Goal: Task Accomplishment & Management: Manage account settings

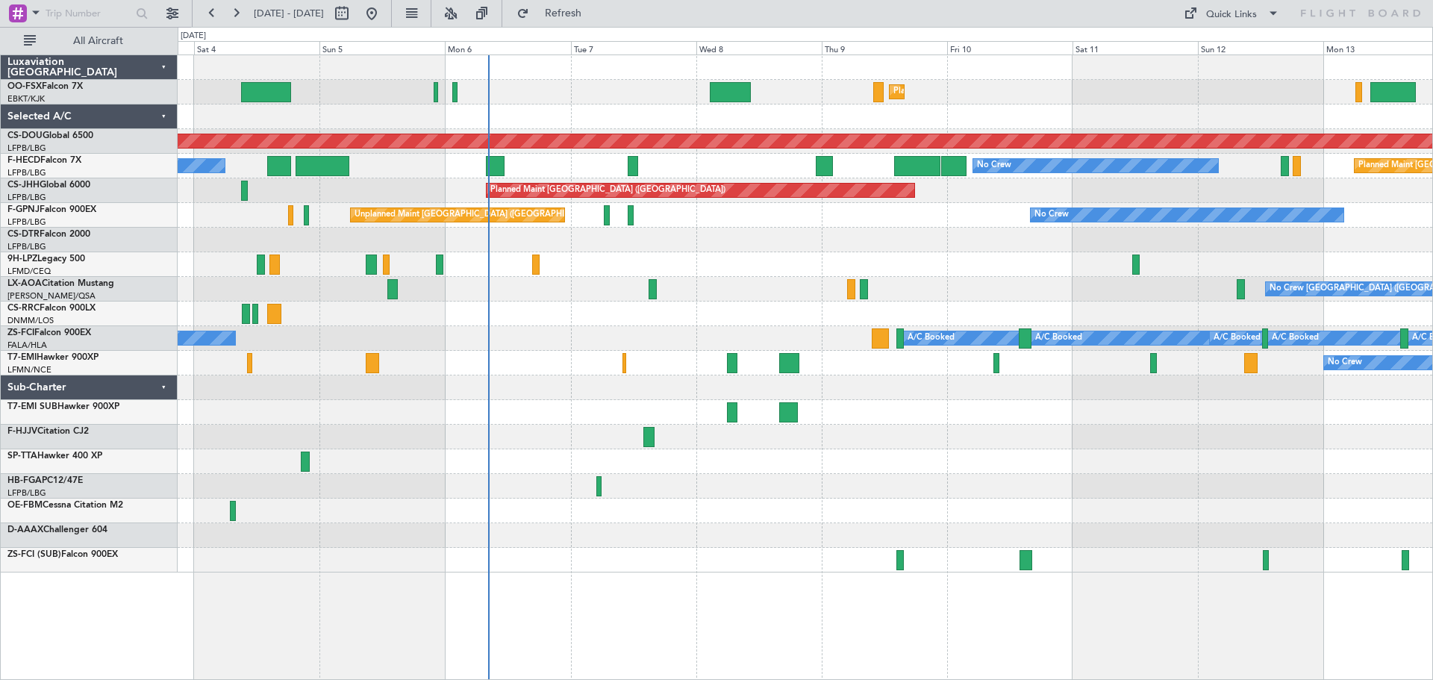
click at [570, 396] on div "Planned Maint Kortrijk-Wevelgem Planned Maint London (Biggin Hill) No Crew No C…" at bounding box center [805, 313] width 1255 height 517
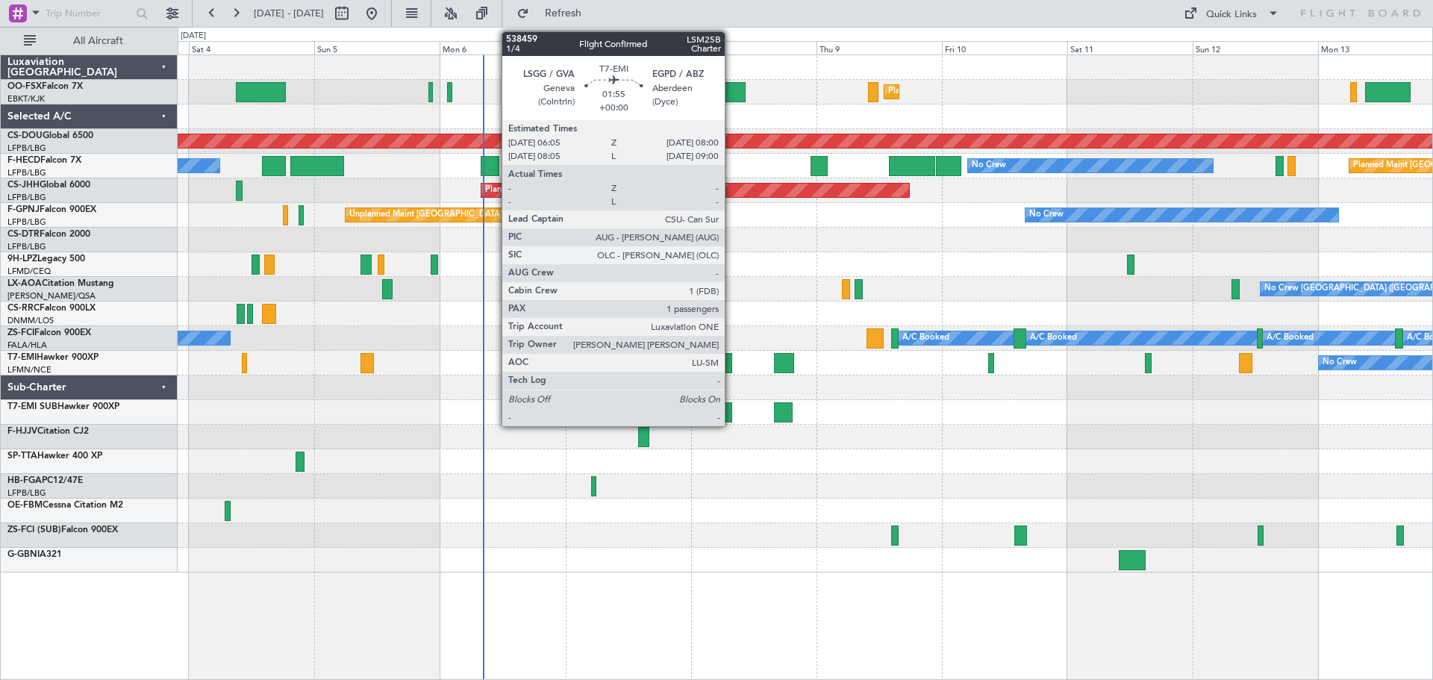
click at [732, 364] on div at bounding box center [727, 363] width 10 height 20
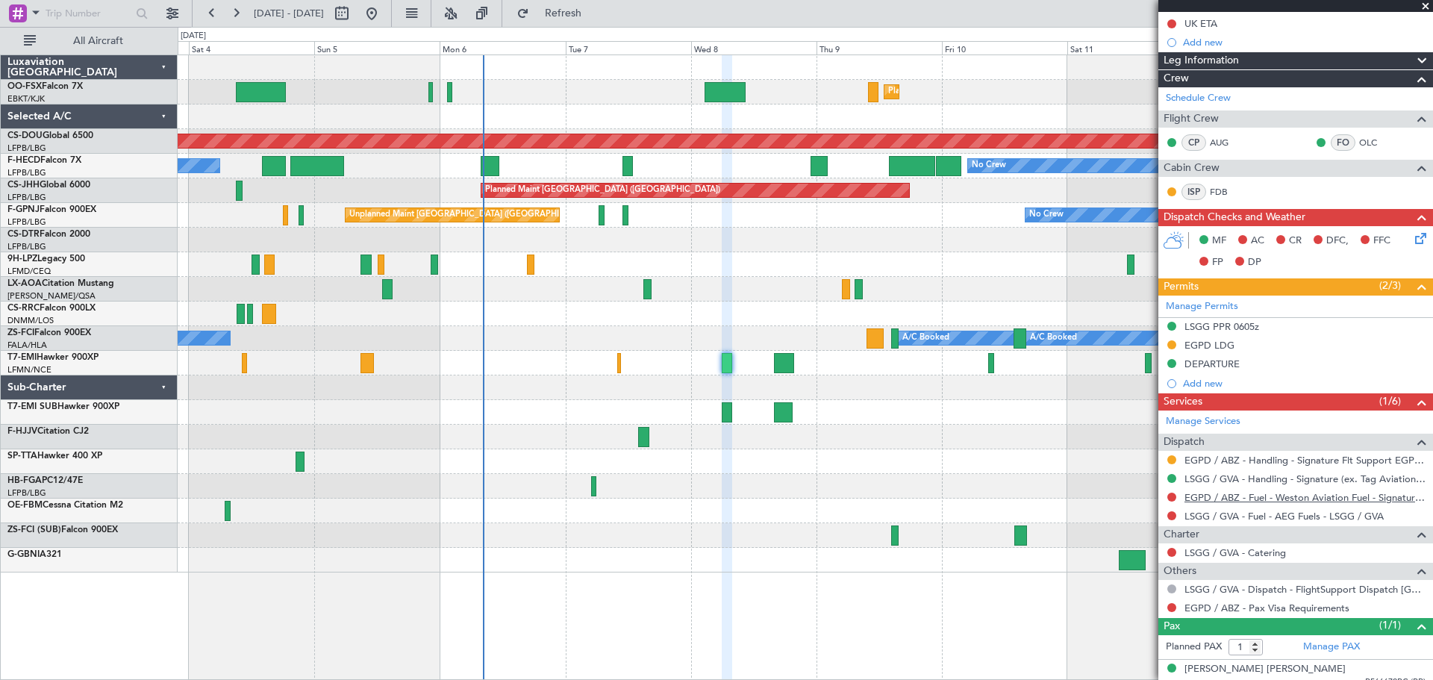
scroll to position [218, 0]
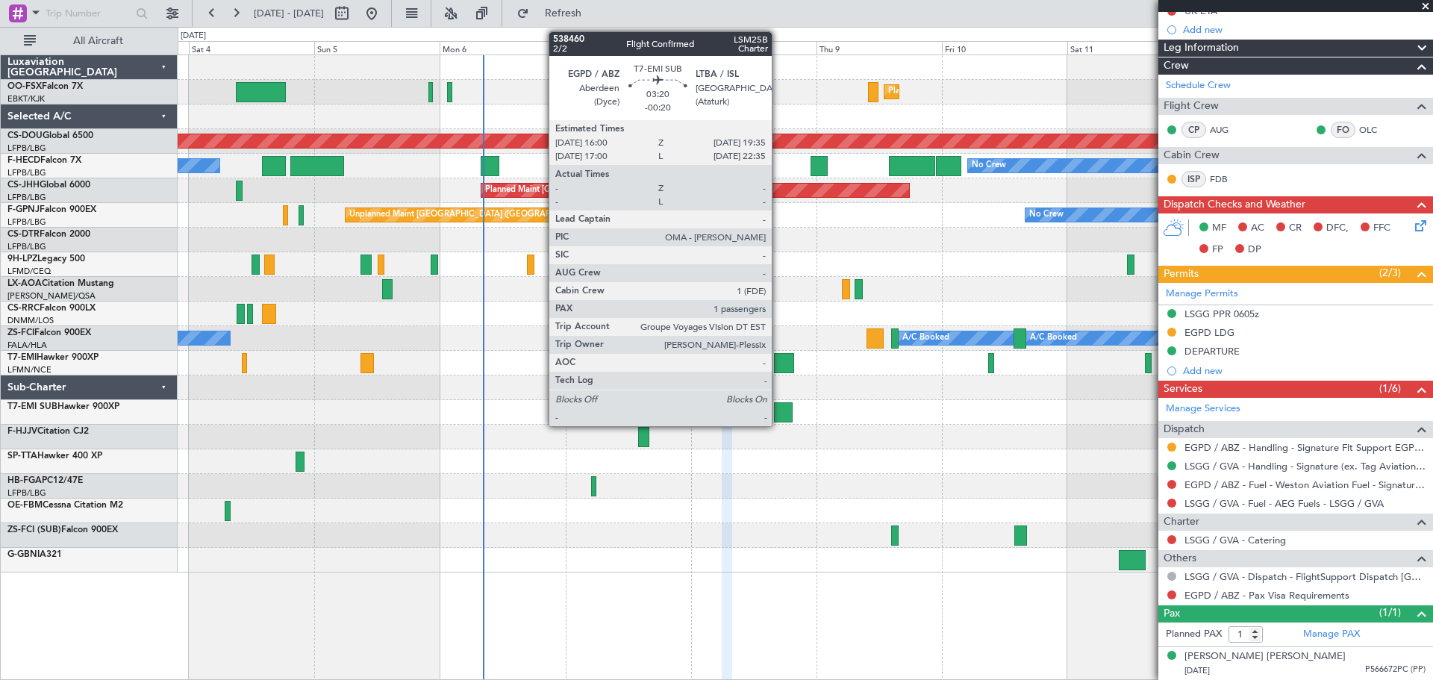
click at [779, 405] on div at bounding box center [783, 412] width 19 height 20
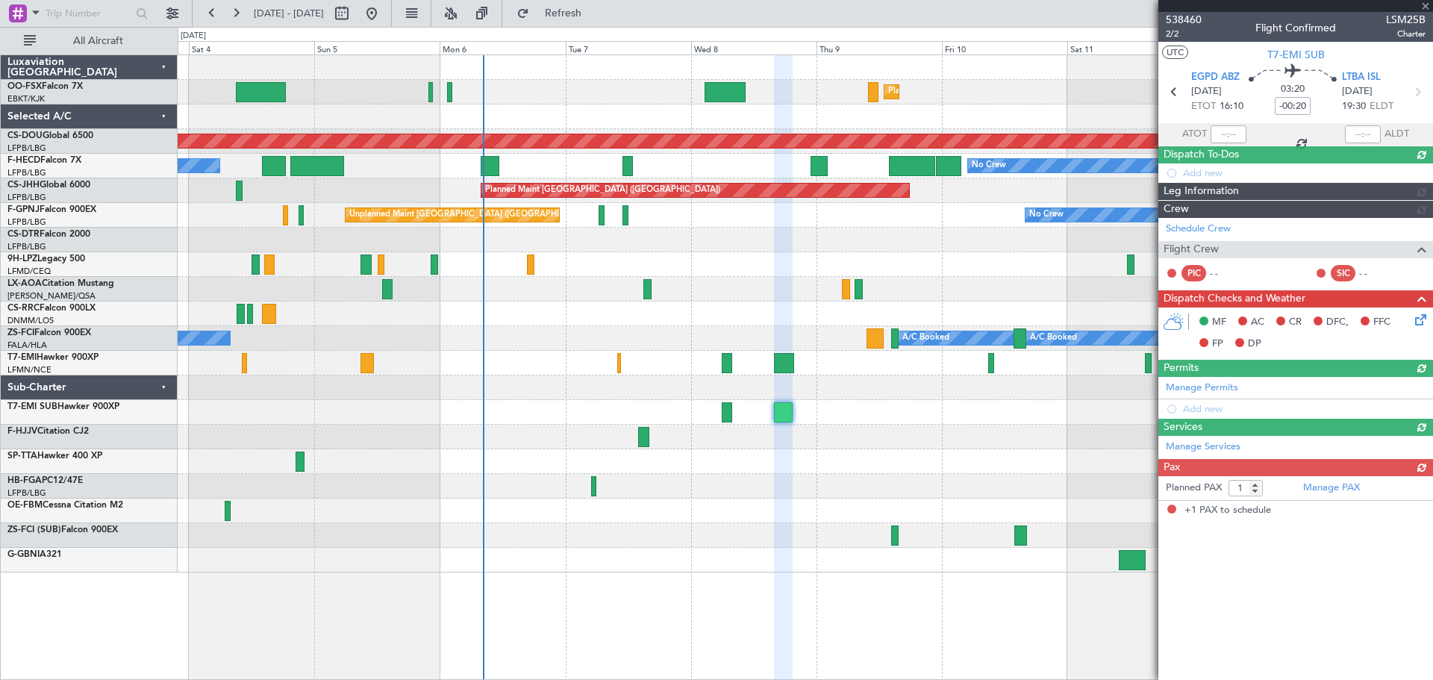
scroll to position [0, 0]
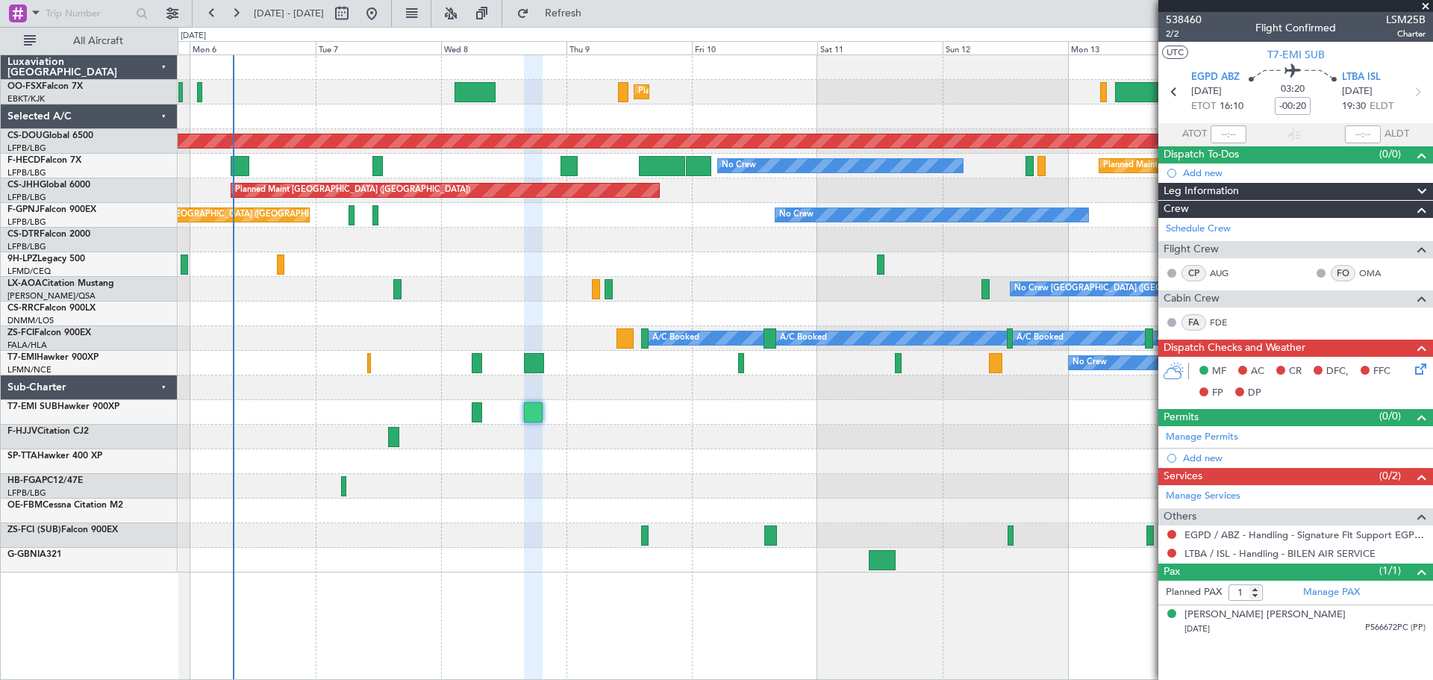
click at [697, 467] on div at bounding box center [805, 461] width 1255 height 25
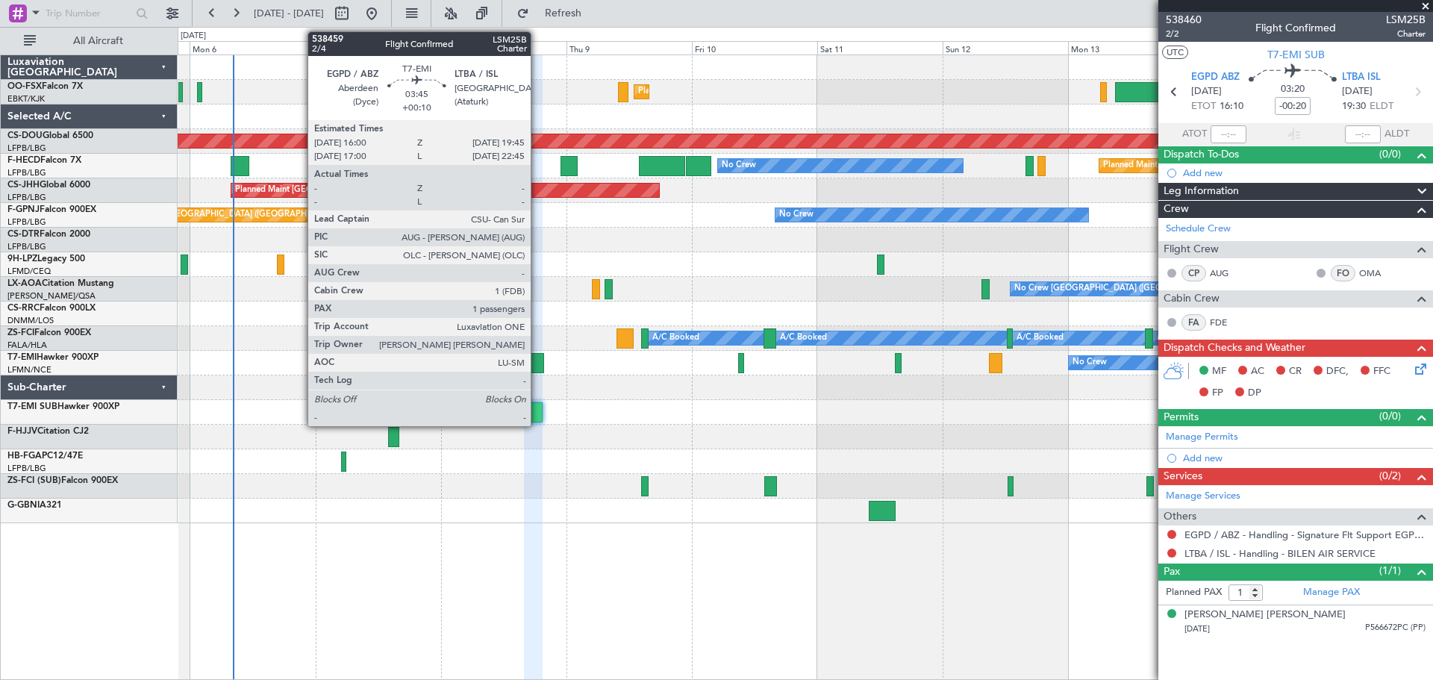
click at [538, 361] on div at bounding box center [534, 363] width 20 height 20
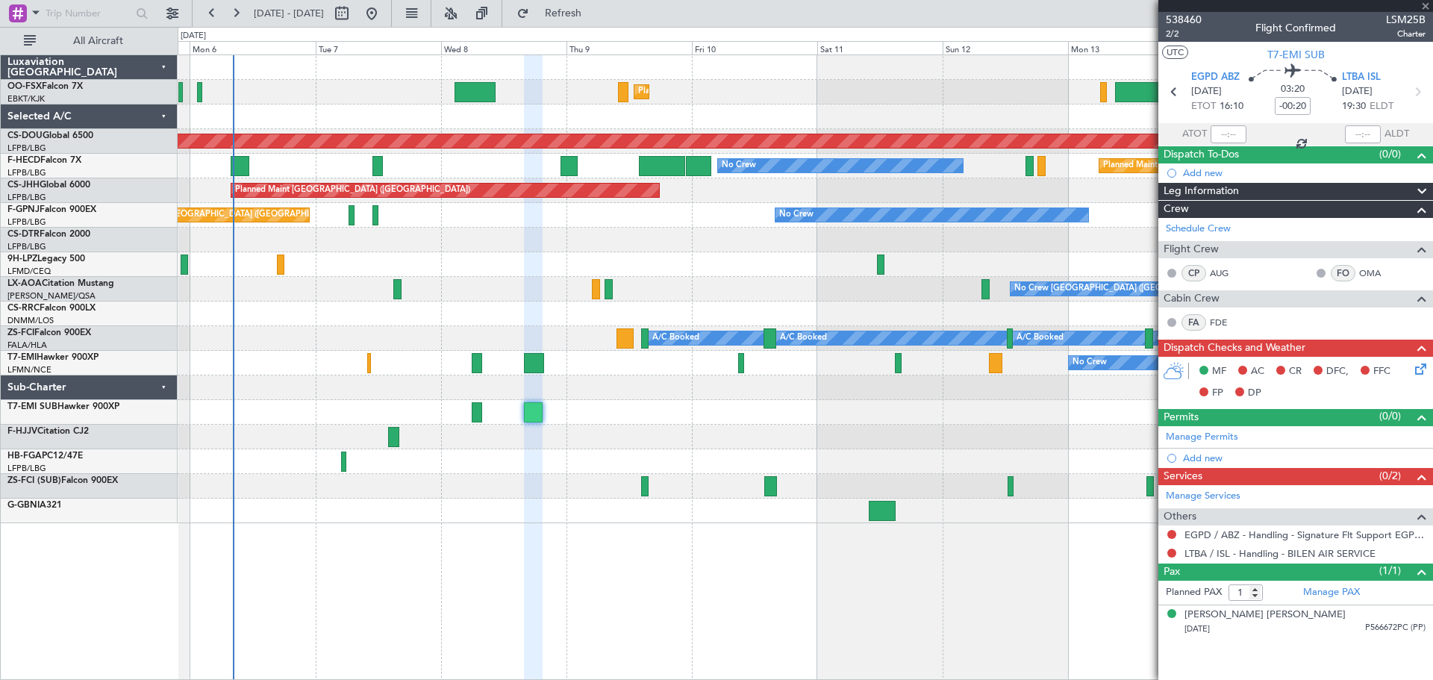
type input "+00:10"
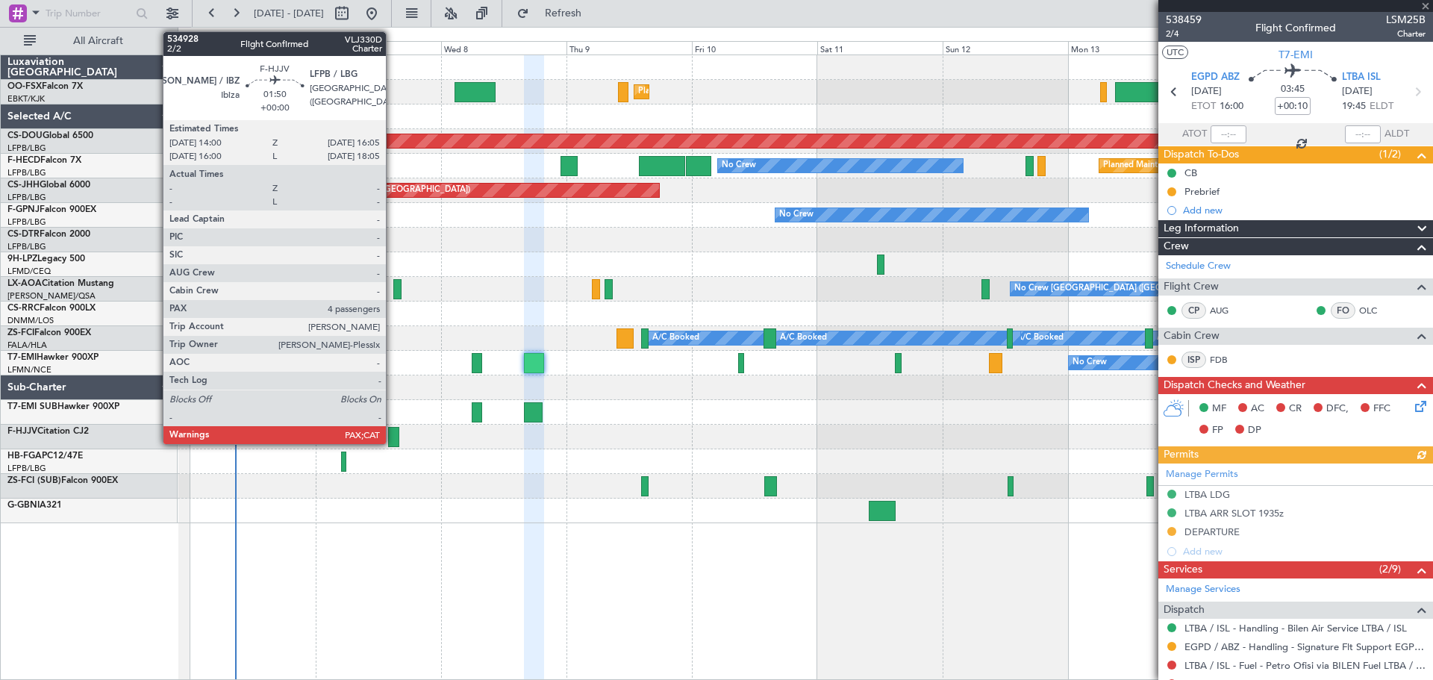
click at [393, 440] on div at bounding box center [393, 437] width 11 height 20
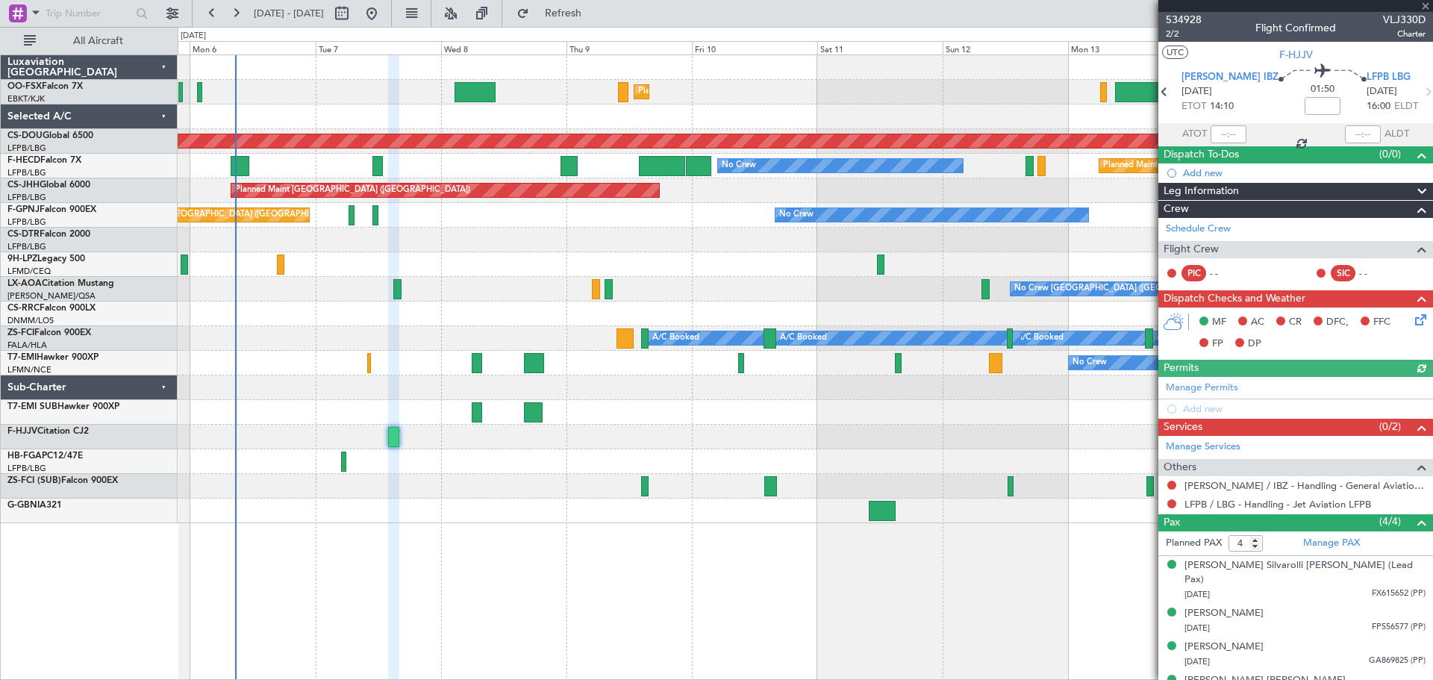
click at [1203, 19] on div "534928 2/2 Flight Confirmed VLJ330D Charter" at bounding box center [1296, 27] width 275 height 30
click at [1195, 16] on span "534928" at bounding box center [1184, 20] width 36 height 16
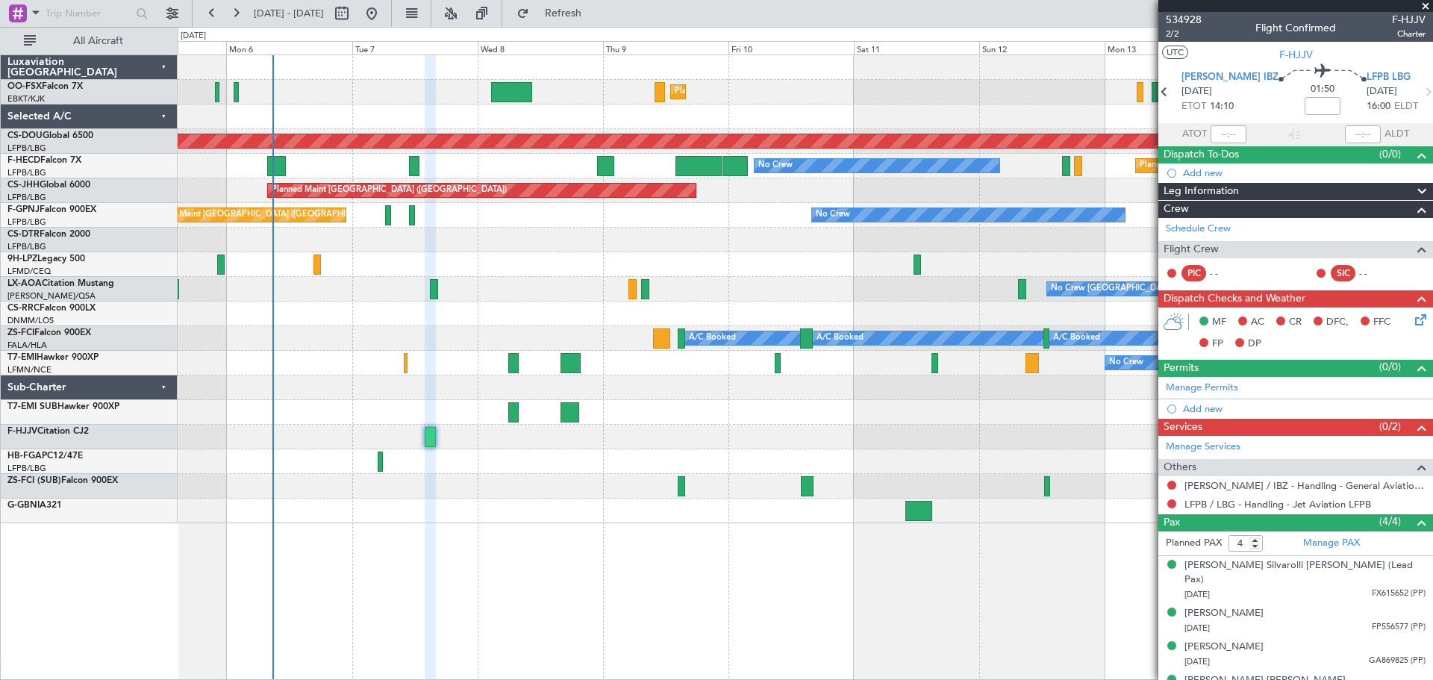
click at [604, 488] on div "Planned Maint Kortrijk-Wevelgem Planned Maint London (Biggin Hill) Planned Main…" at bounding box center [805, 289] width 1255 height 468
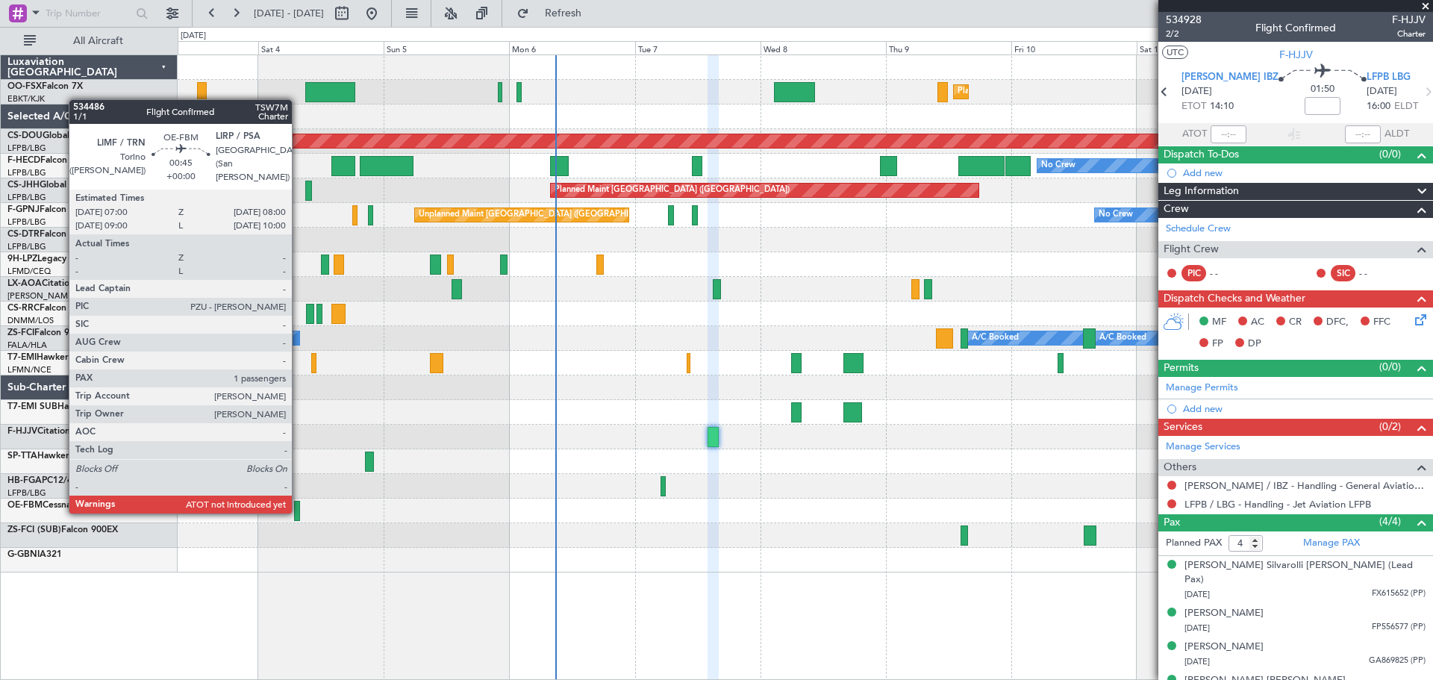
click at [299, 511] on div at bounding box center [297, 511] width 6 height 20
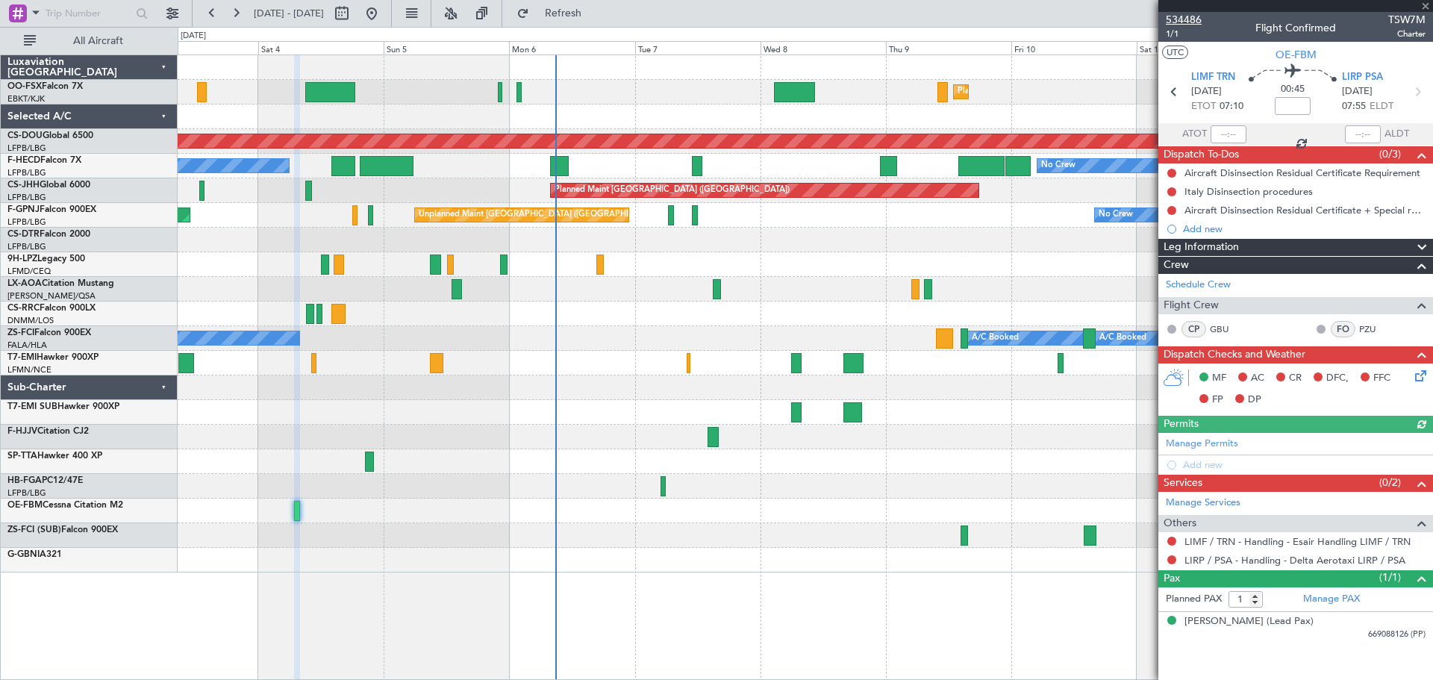
click at [1189, 15] on span "534486" at bounding box center [1184, 20] width 36 height 16
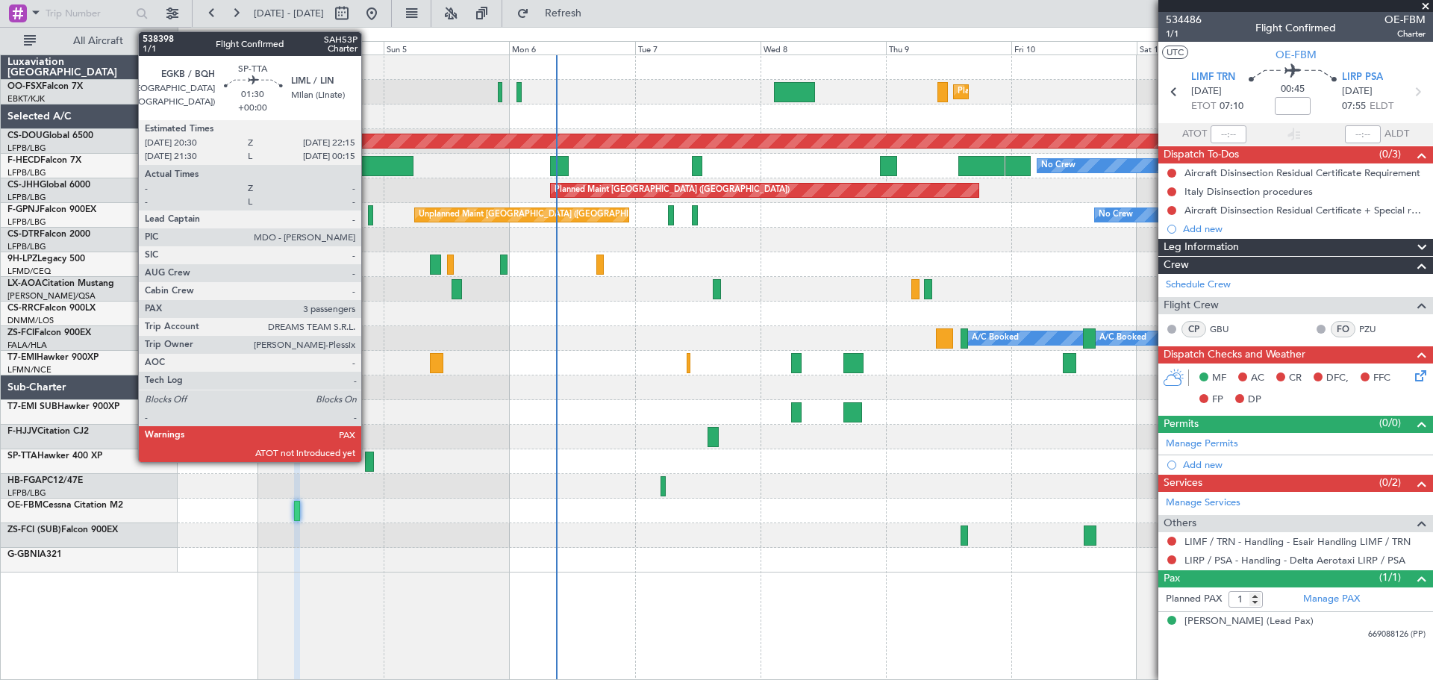
click at [366, 452] on div at bounding box center [370, 462] width 10 height 20
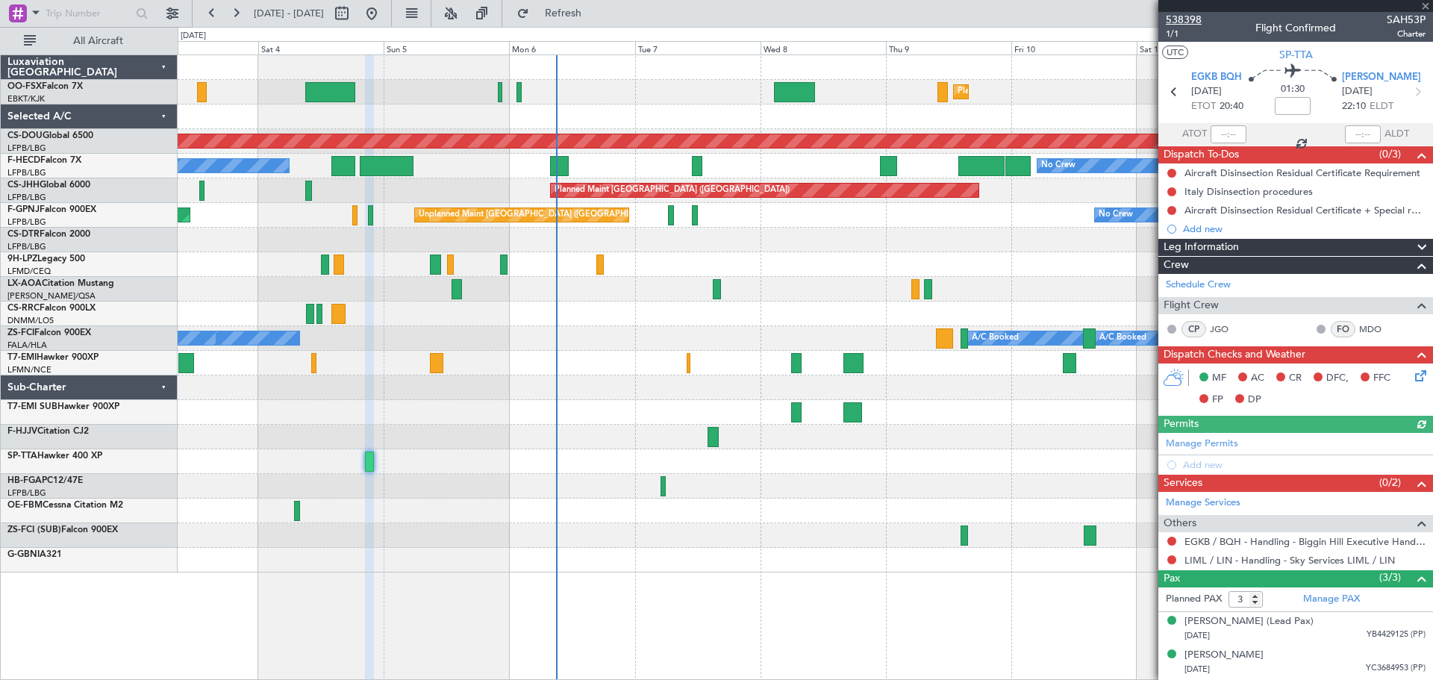
click at [1192, 19] on span "538398" at bounding box center [1184, 20] width 36 height 16
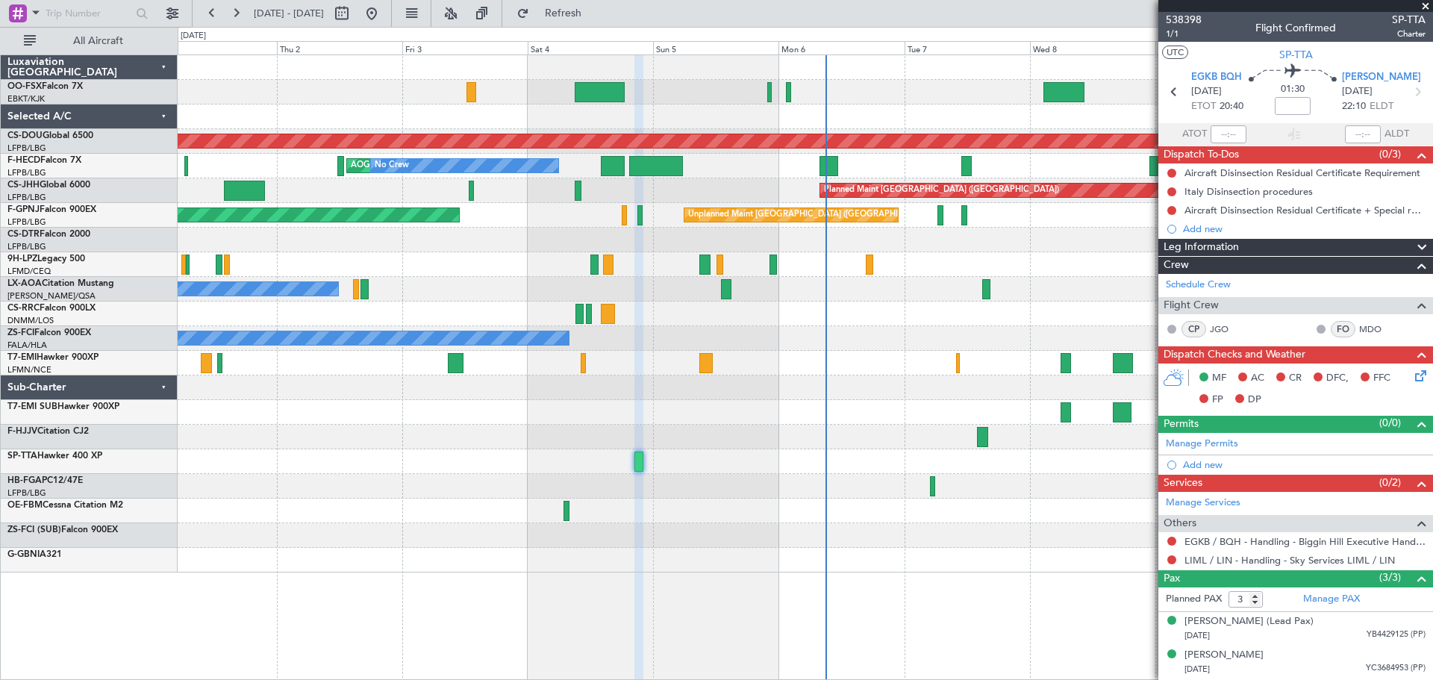
click at [618, 393] on div "Planned Maint Kortrijk-Wevelgem Planned Maint London (Biggin Hill) AOG Maint Pa…" at bounding box center [805, 313] width 1255 height 517
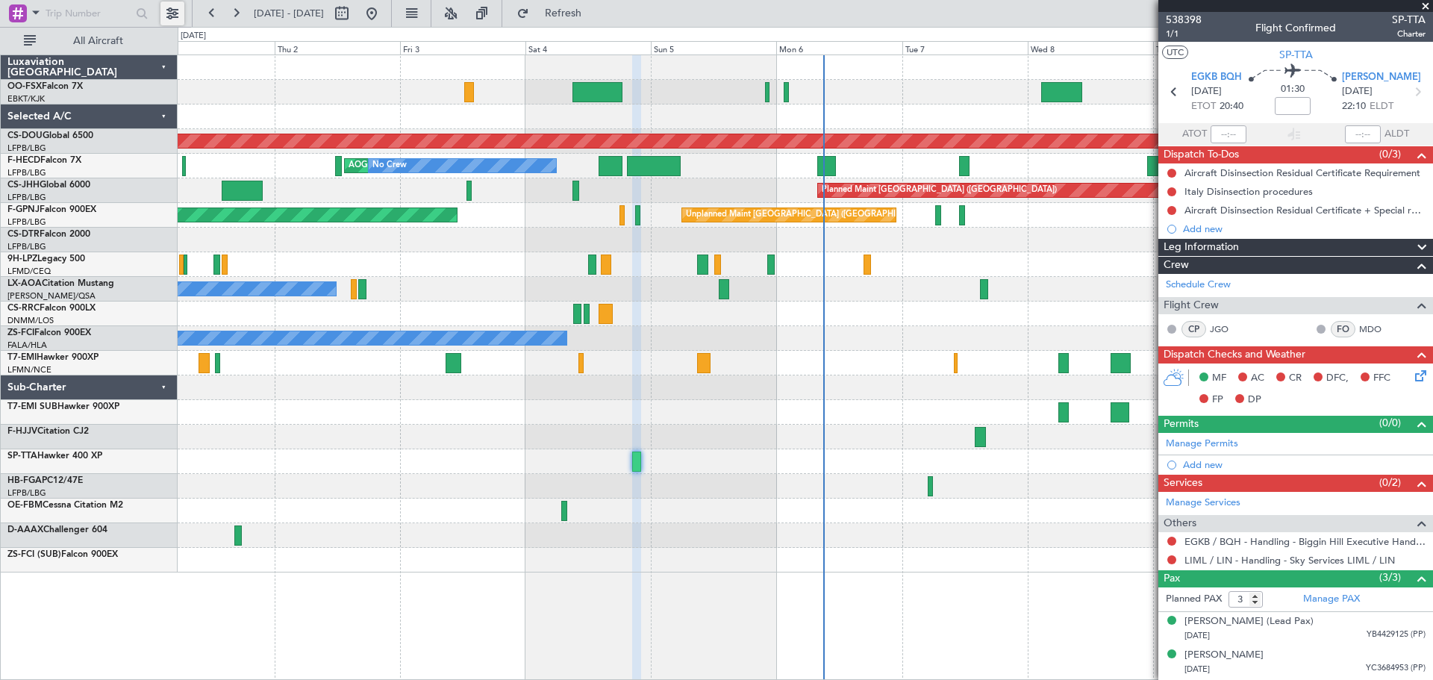
click at [162, 17] on button at bounding box center [173, 13] width 24 height 24
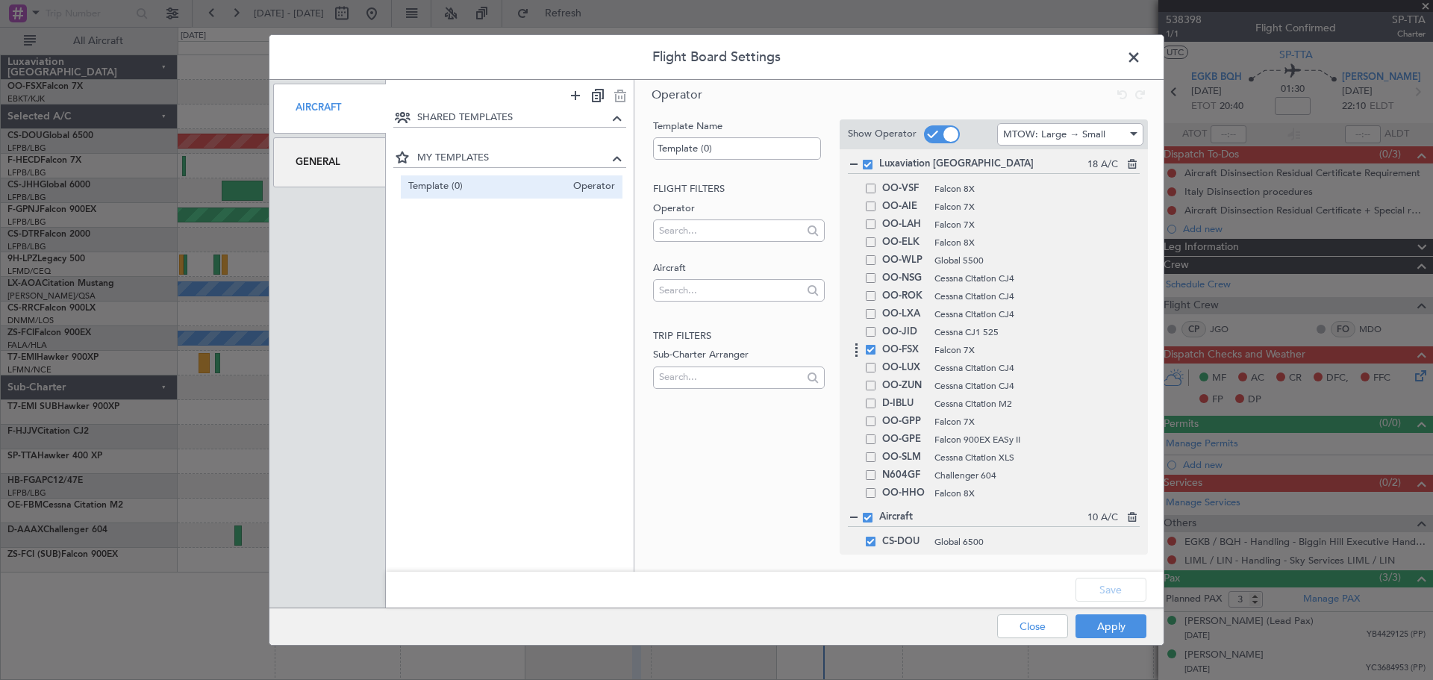
click at [874, 358] on div "OO-FSX Falcon 7X" at bounding box center [994, 350] width 292 height 18
click at [900, 350] on span "OO-FSX" at bounding box center [904, 350] width 45 height 18
click at [869, 352] on span at bounding box center [871, 350] width 10 height 10
click at [877, 345] on input "checkbox" at bounding box center [877, 345] width 0 height 0
click at [1115, 627] on button "Apply" at bounding box center [1111, 626] width 71 height 24
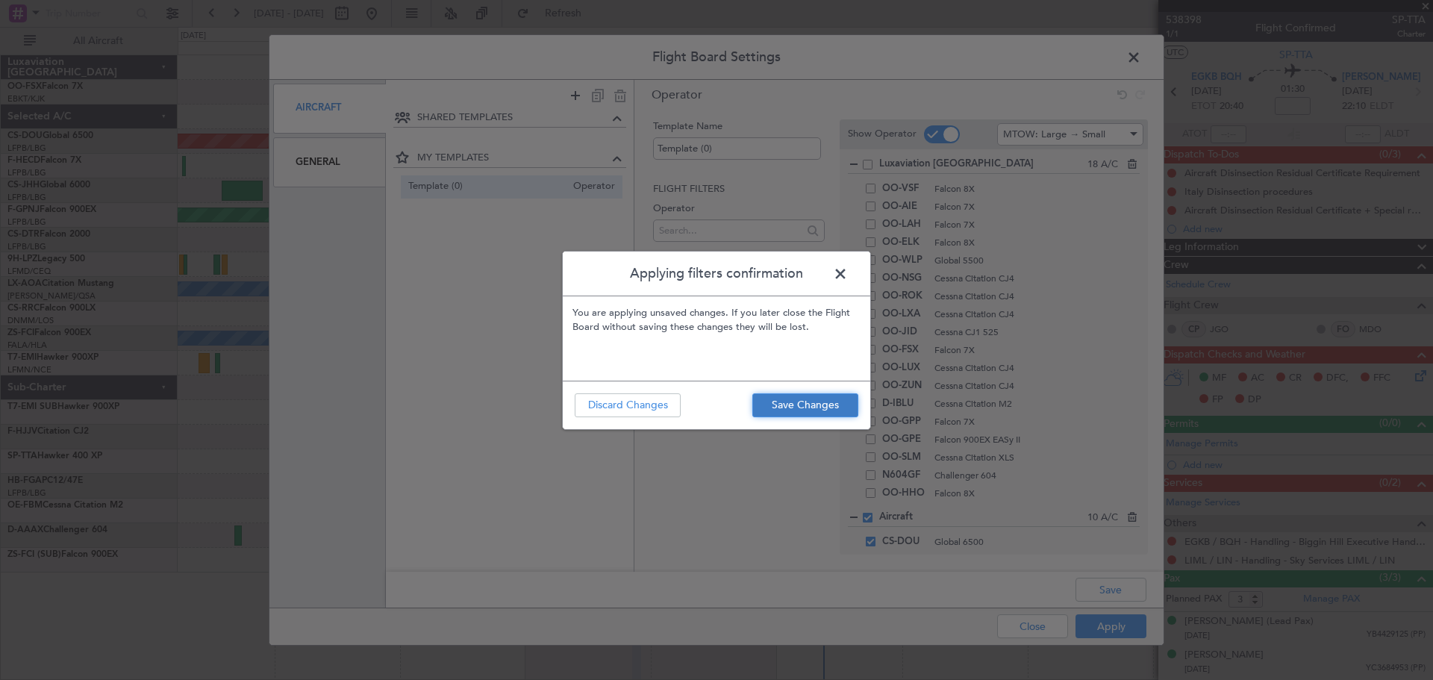
click at [833, 411] on button "Save Changes" at bounding box center [806, 405] width 106 height 24
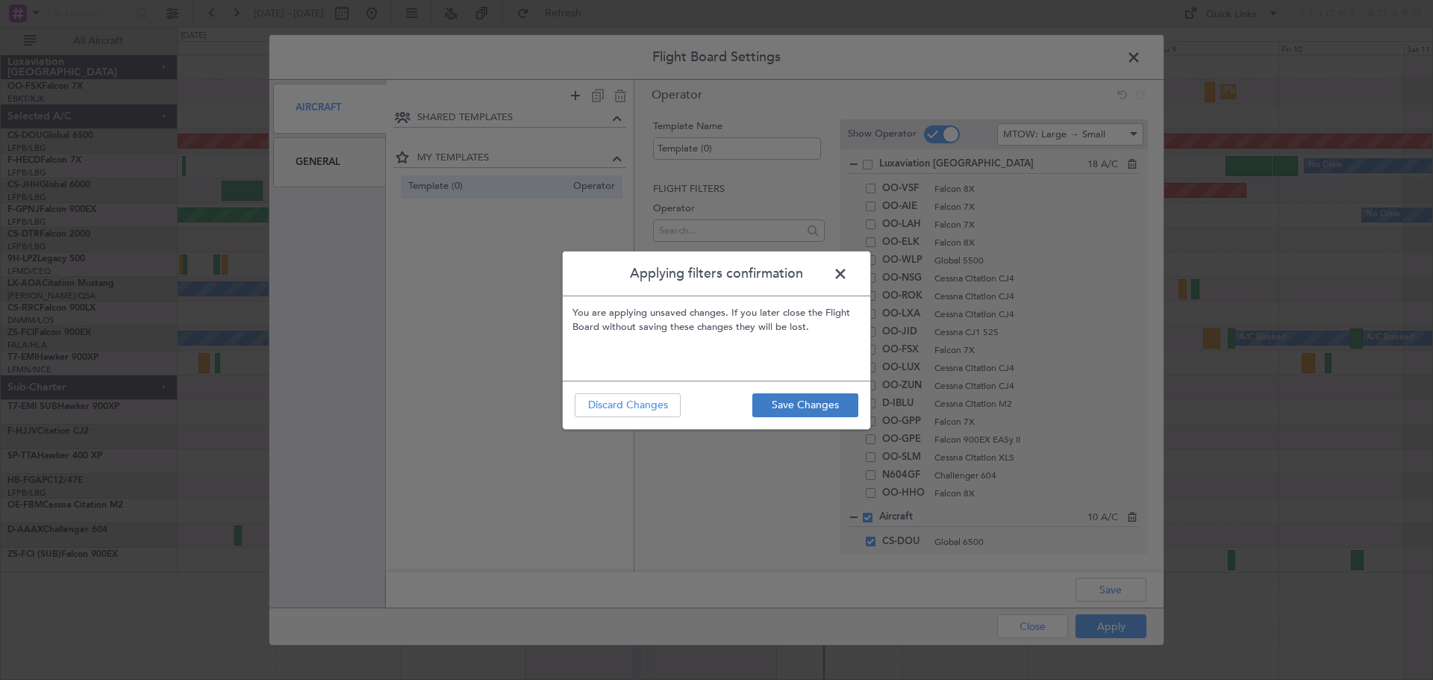
type input "0"
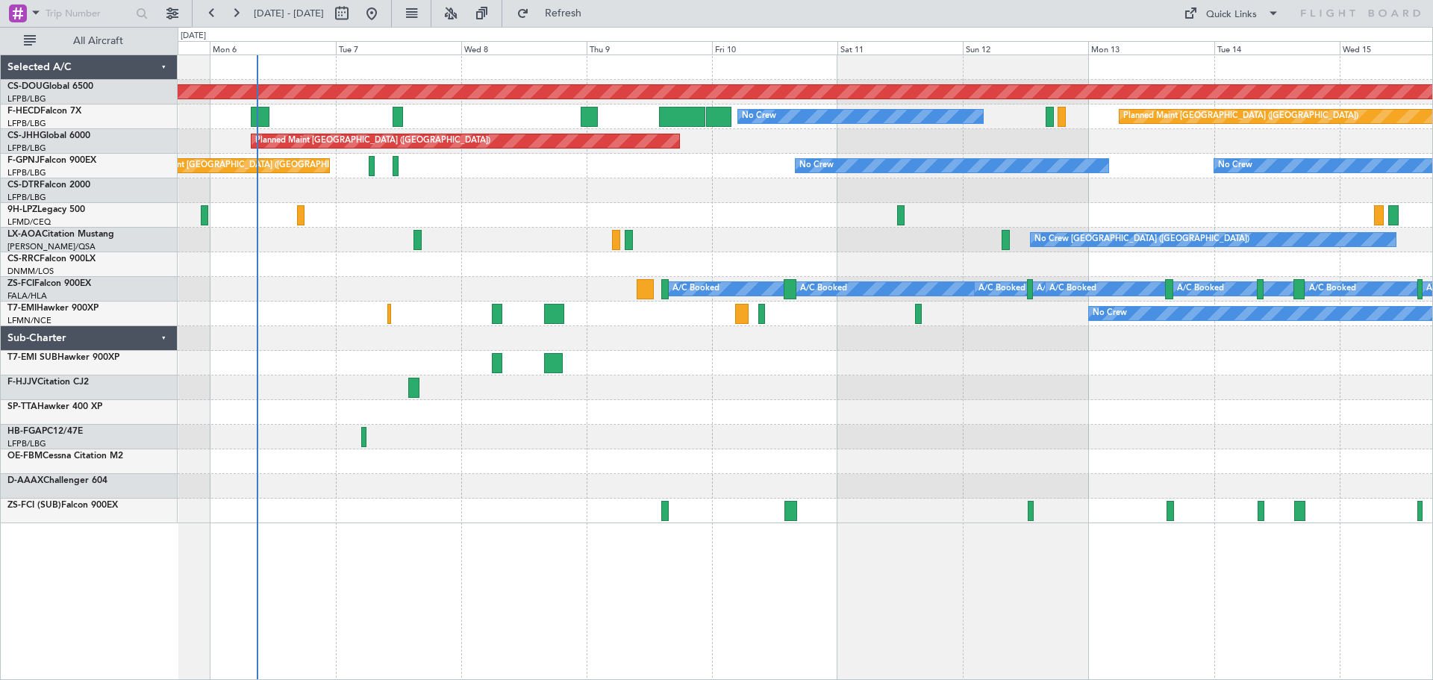
click at [727, 266] on div "Planned Maint London (Biggin Hill) No Crew Planned Maint Paris (Le Bourget) No …" at bounding box center [805, 289] width 1255 height 468
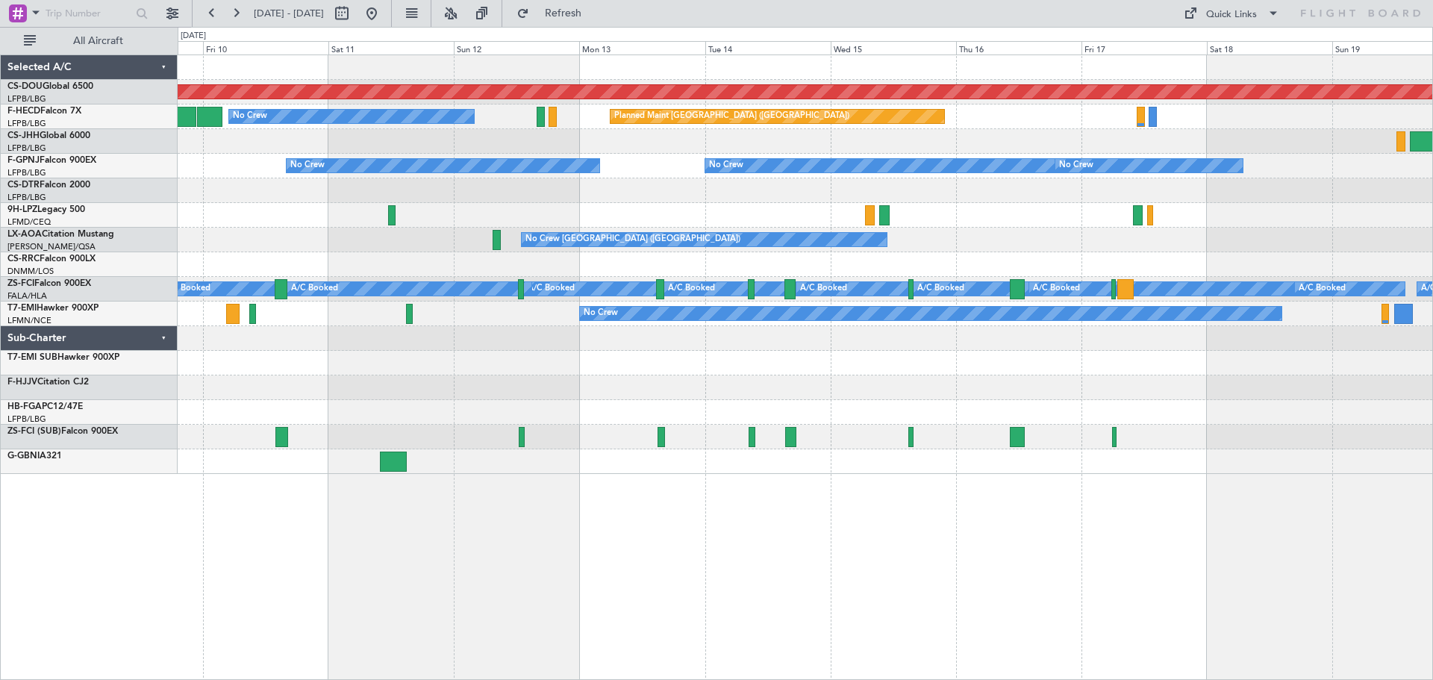
click at [225, 268] on div "Planned Maint London (Biggin Hill) Planned Maint Paris (Le Bourget) No Crew Pla…" at bounding box center [805, 264] width 1255 height 419
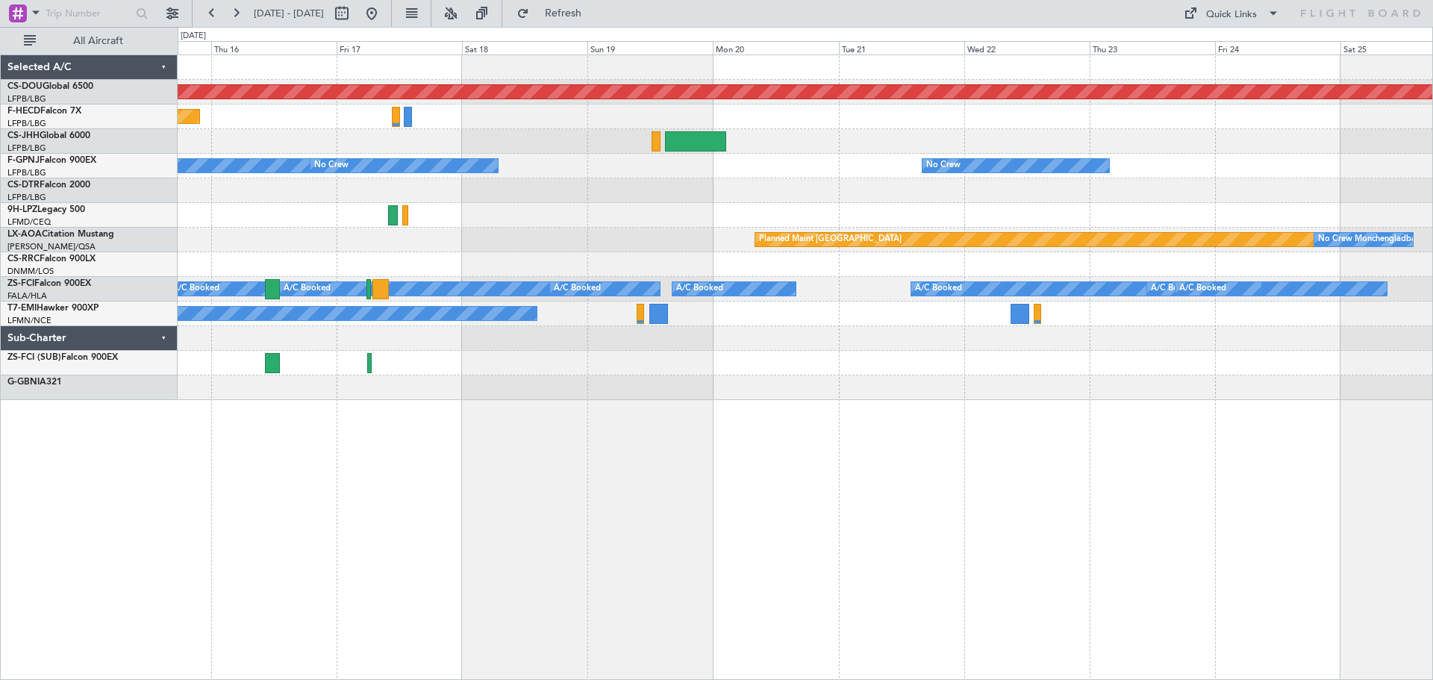
click at [485, 276] on div "Planned Maint London (Biggin Hill) Planned Maint Paris (Le Bourget) Planned Mai…" at bounding box center [805, 227] width 1255 height 345
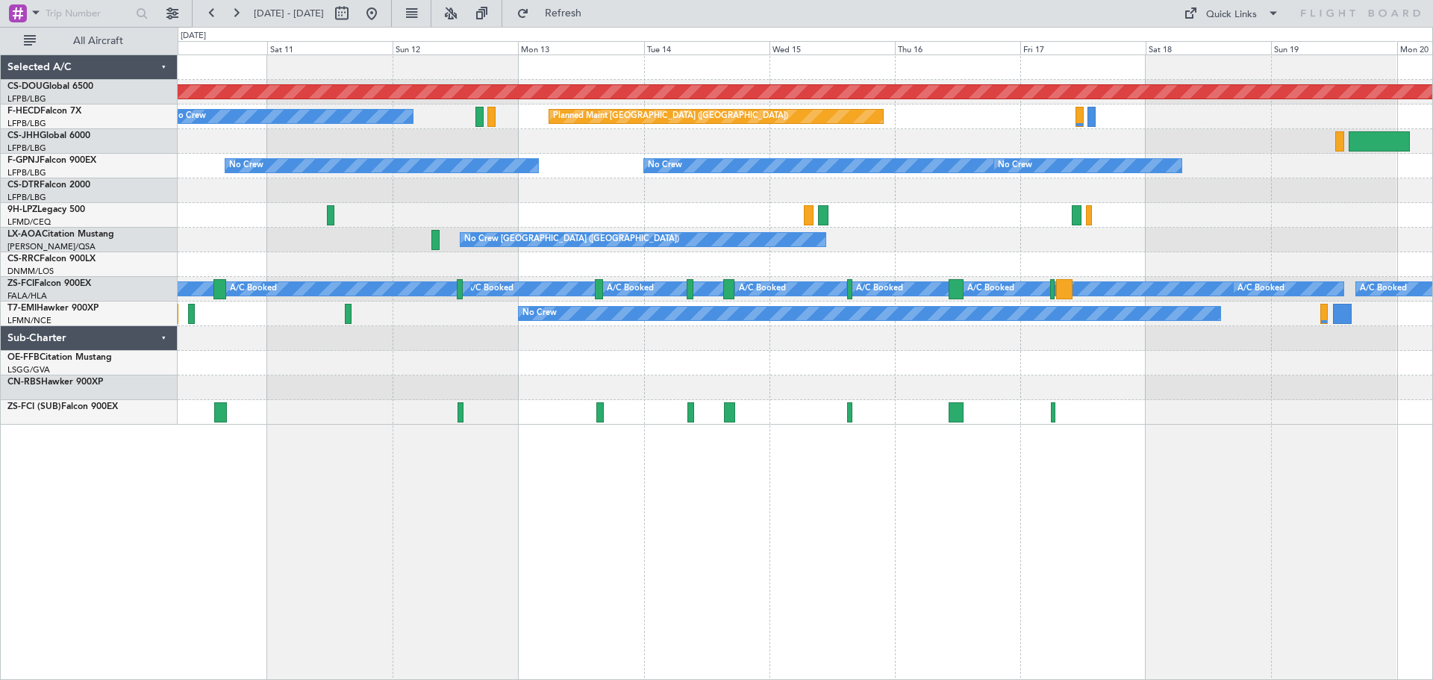
click at [1099, 270] on div "Planned Maint London (Biggin Hill) Planned Maint Paris (Le Bourget) No Crew Pla…" at bounding box center [805, 240] width 1255 height 370
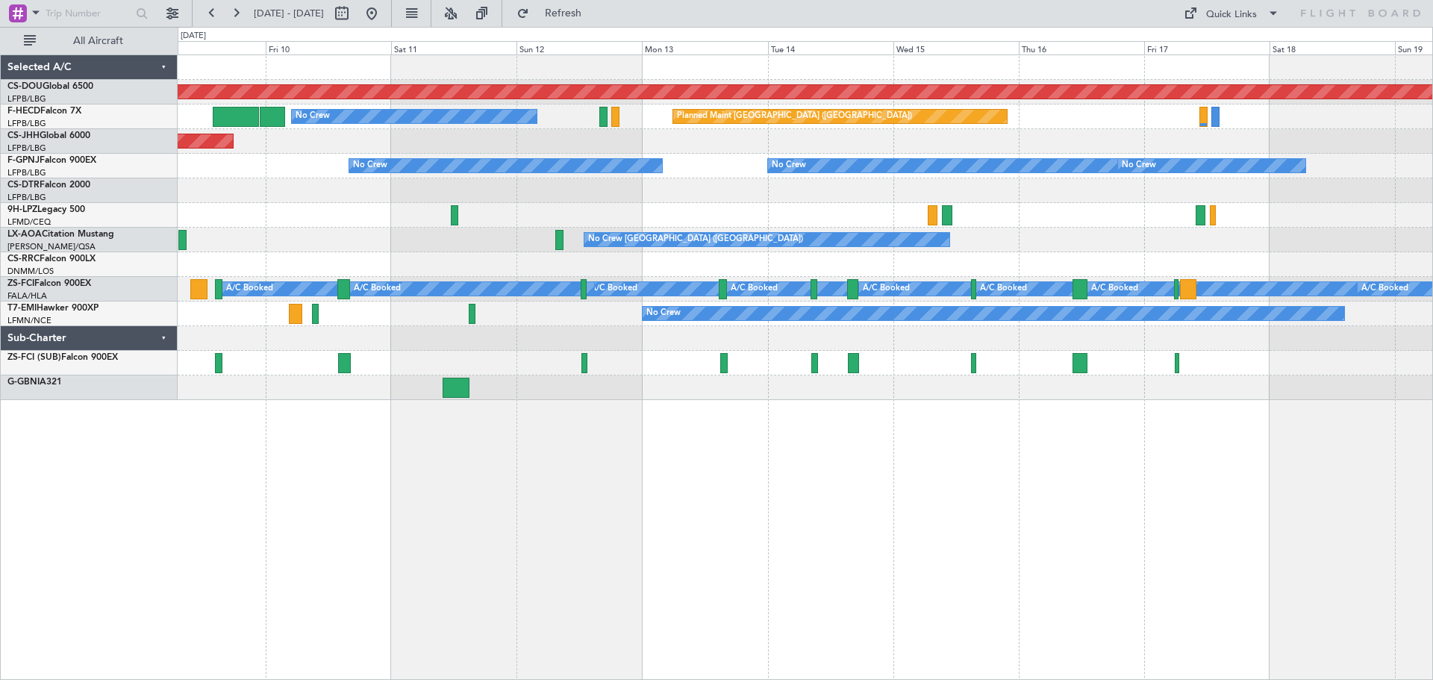
click at [1097, 250] on div "Planned Maint London (Biggin Hill) Planned Maint Paris (Le Bourget) No Crew Pla…" at bounding box center [805, 227] width 1255 height 345
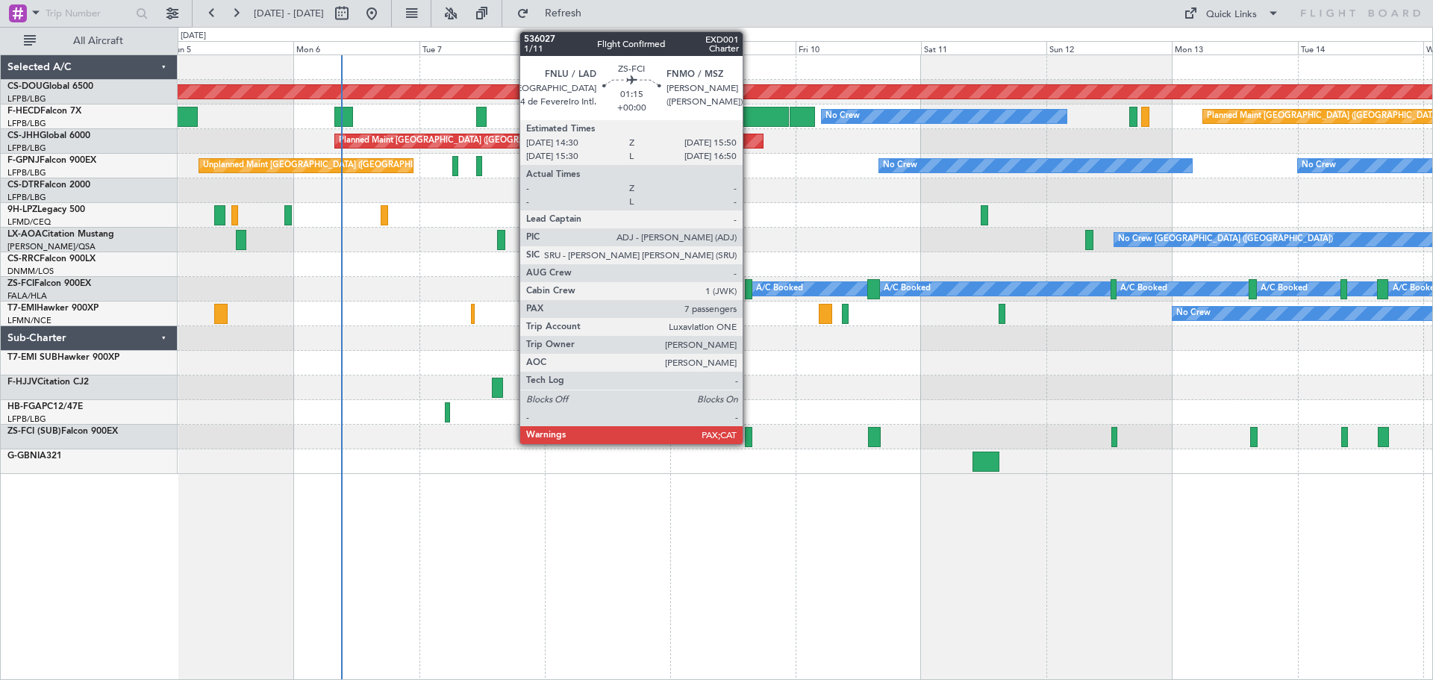
click at [750, 287] on div at bounding box center [748, 289] width 7 height 20
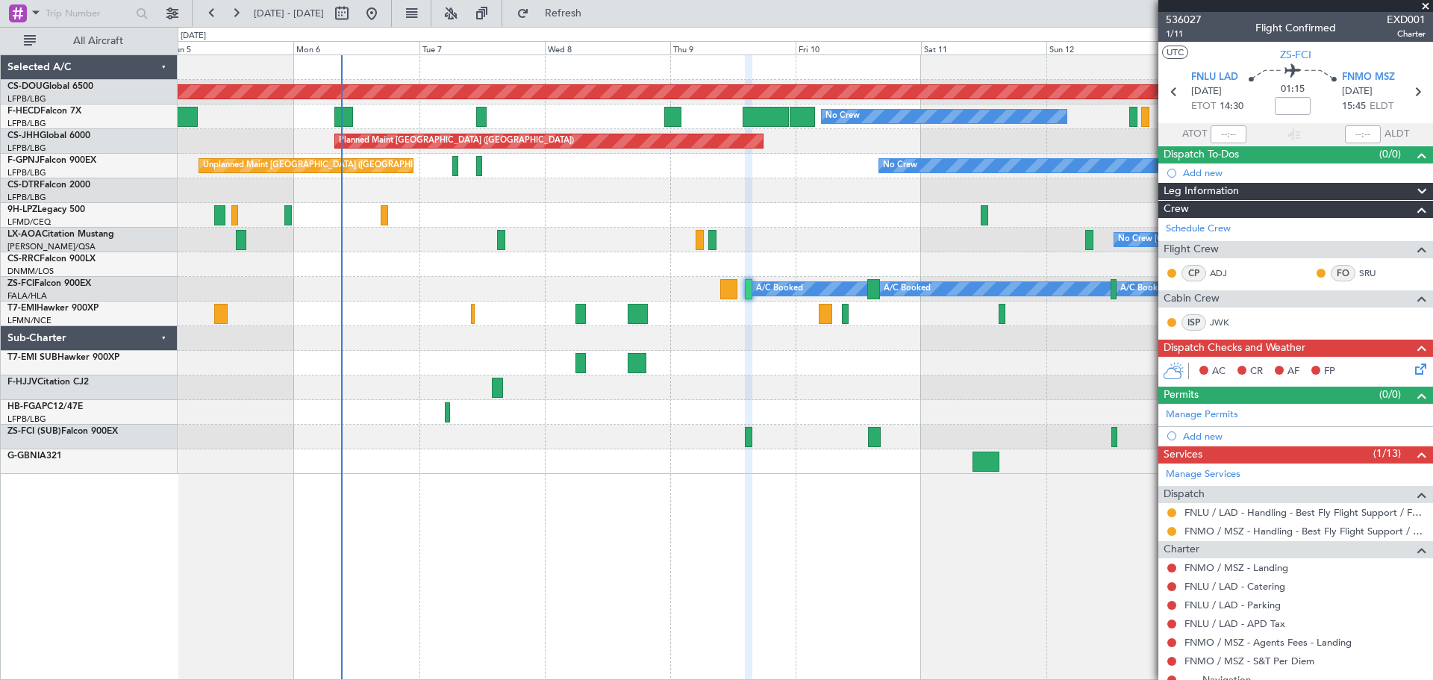
click at [1425, 6] on span at bounding box center [1426, 6] width 15 height 13
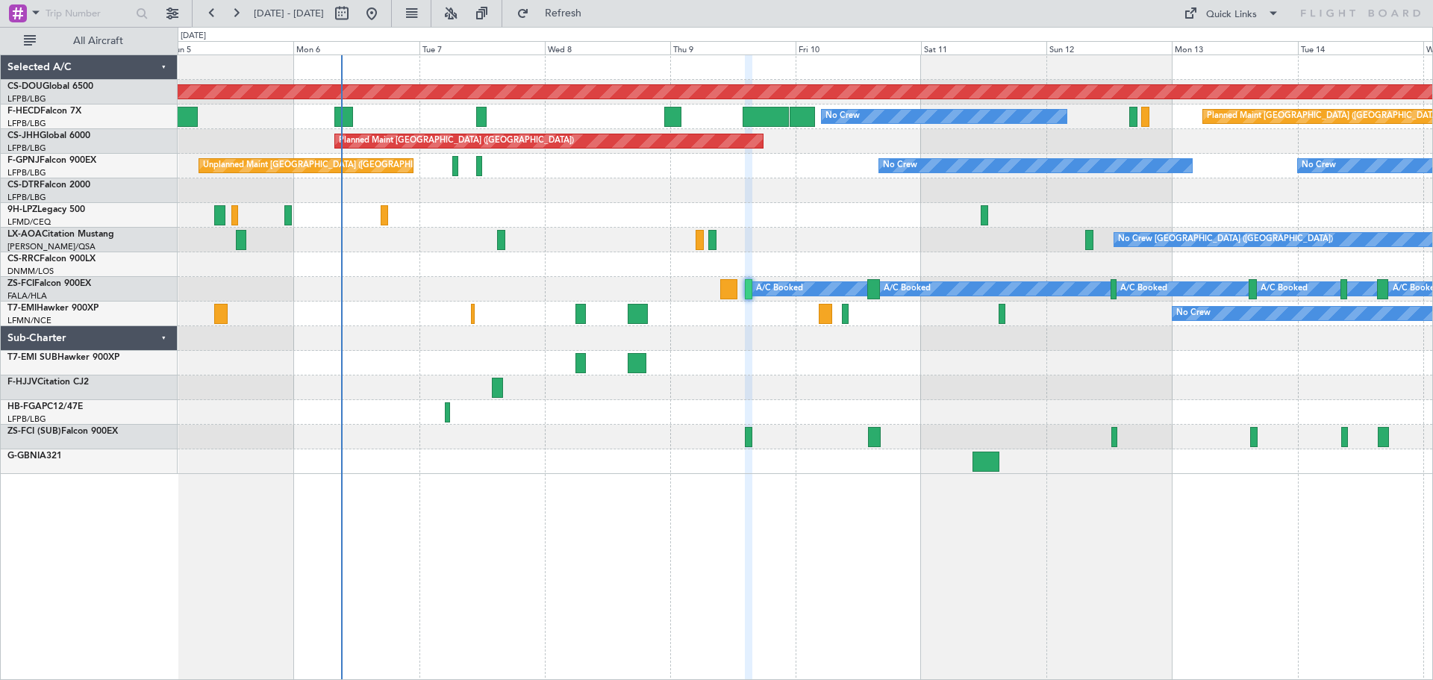
type input "0"
